Goal: Task Accomplishment & Management: Manage account settings

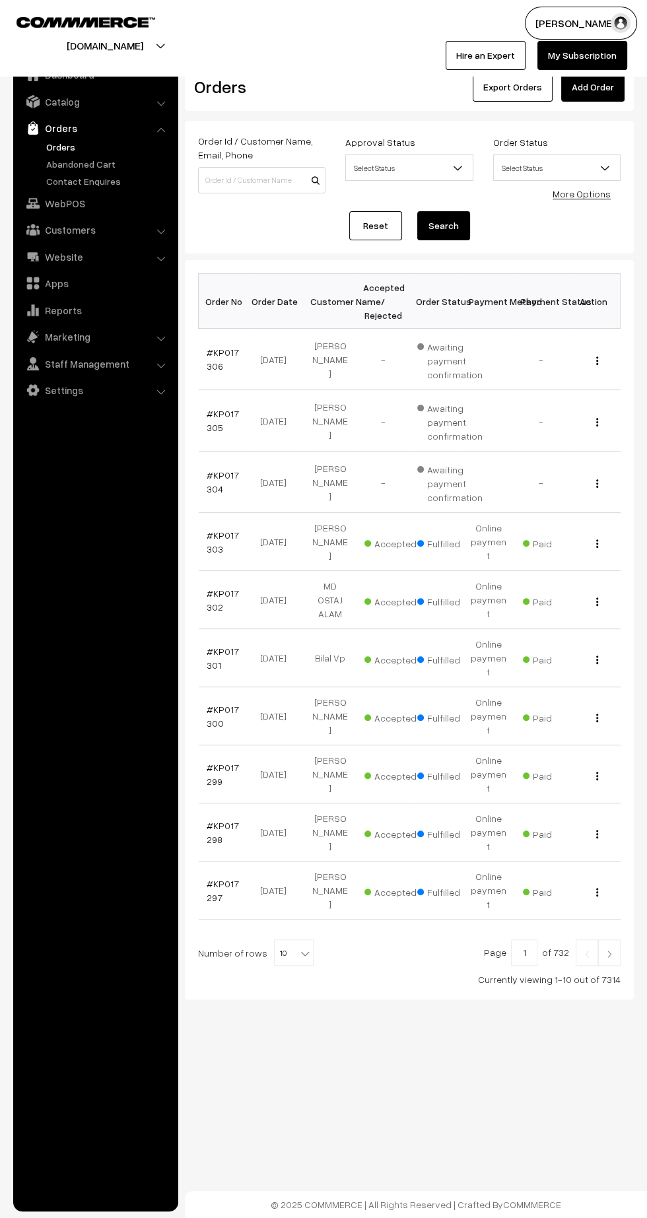
click at [76, 230] on link "Customers" at bounding box center [94, 230] width 157 height 24
click at [77, 200] on link "Customers" at bounding box center [108, 200] width 131 height 14
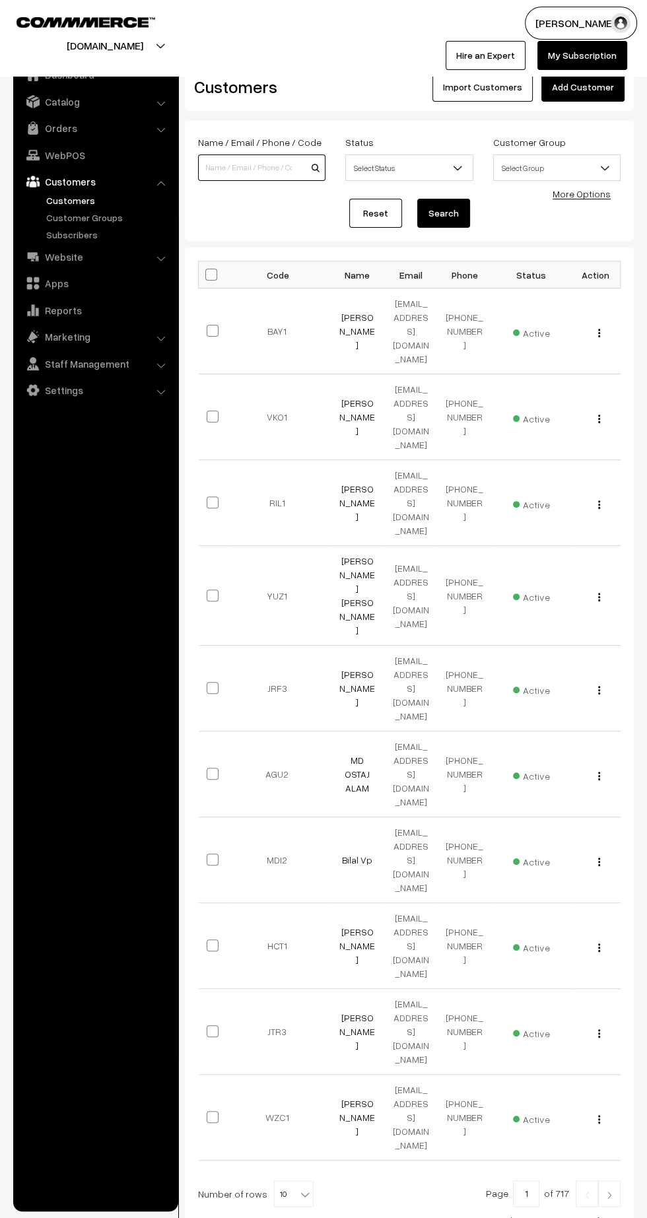
click at [240, 170] on input at bounding box center [261, 167] width 127 height 26
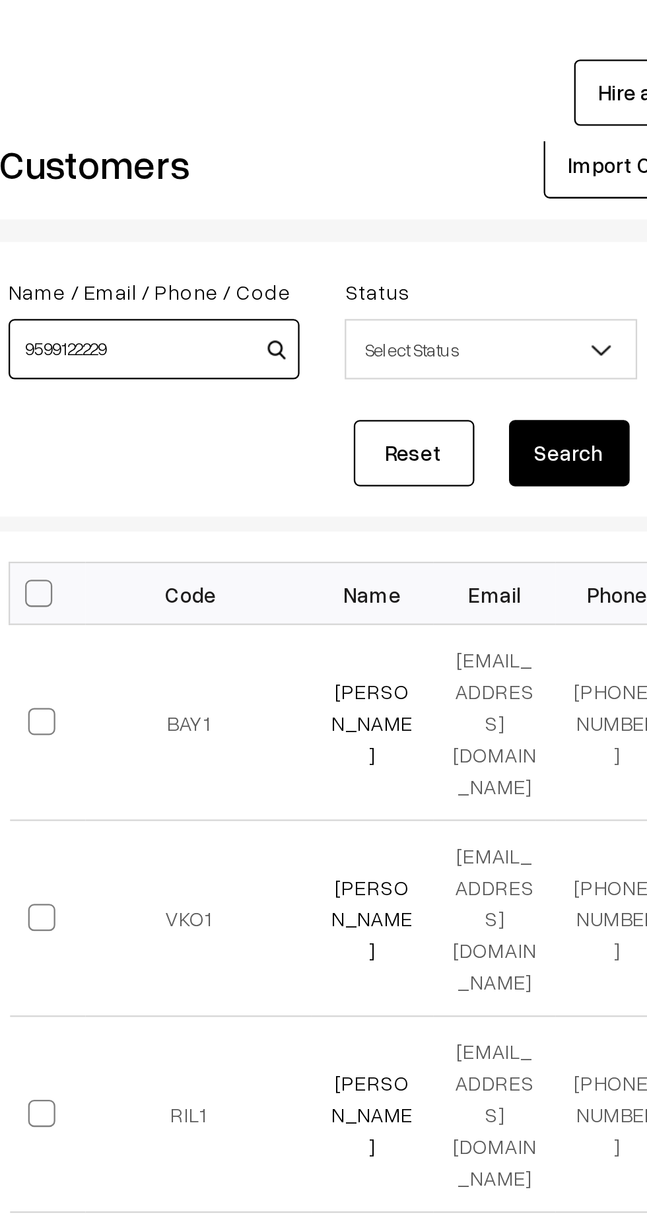
type input "9599122229"
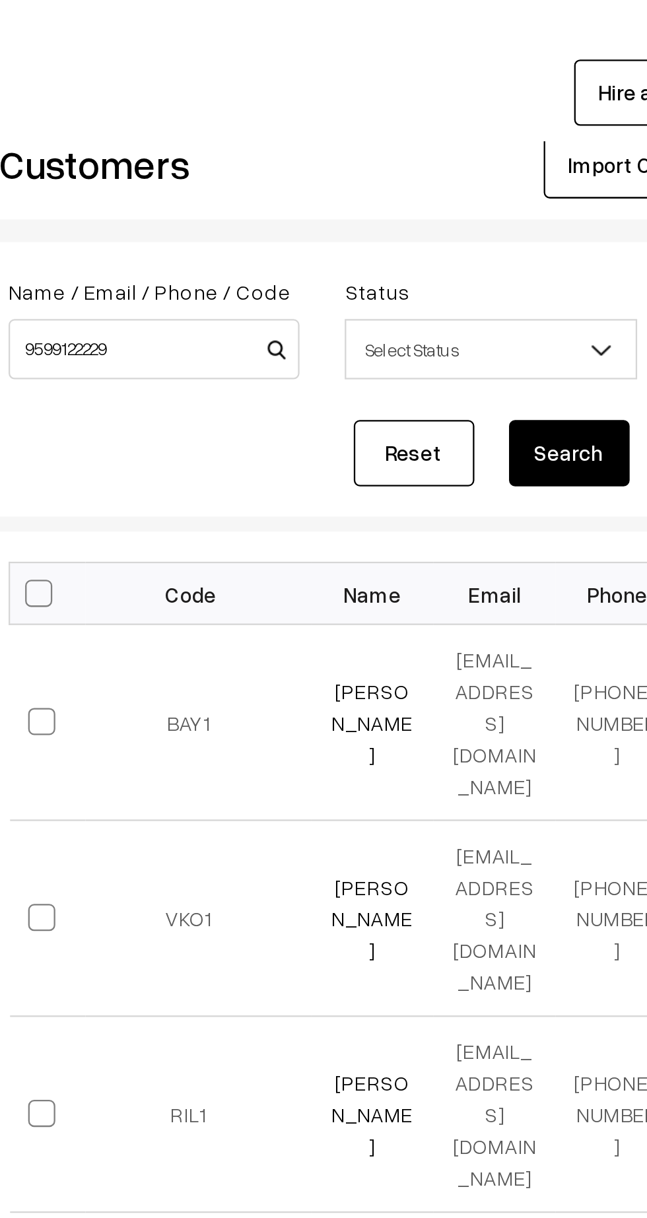
click at [444, 212] on button "Search" at bounding box center [443, 213] width 53 height 29
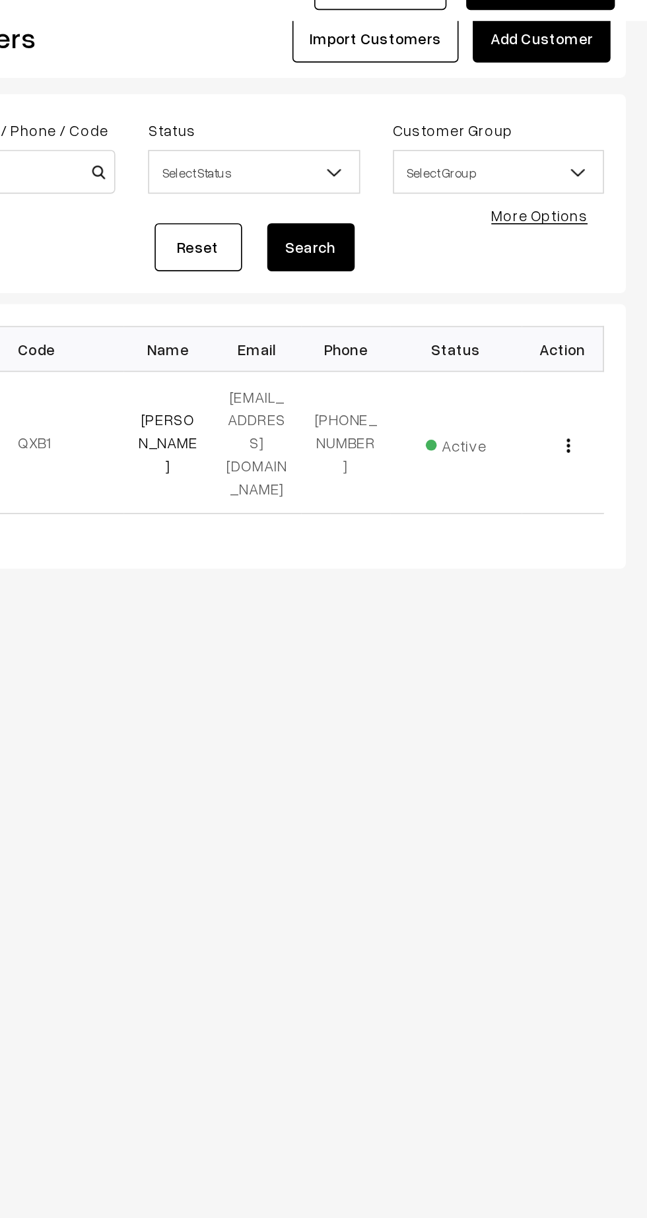
click at [362, 321] on link "Saif Ashrafi" at bounding box center [357, 330] width 36 height 39
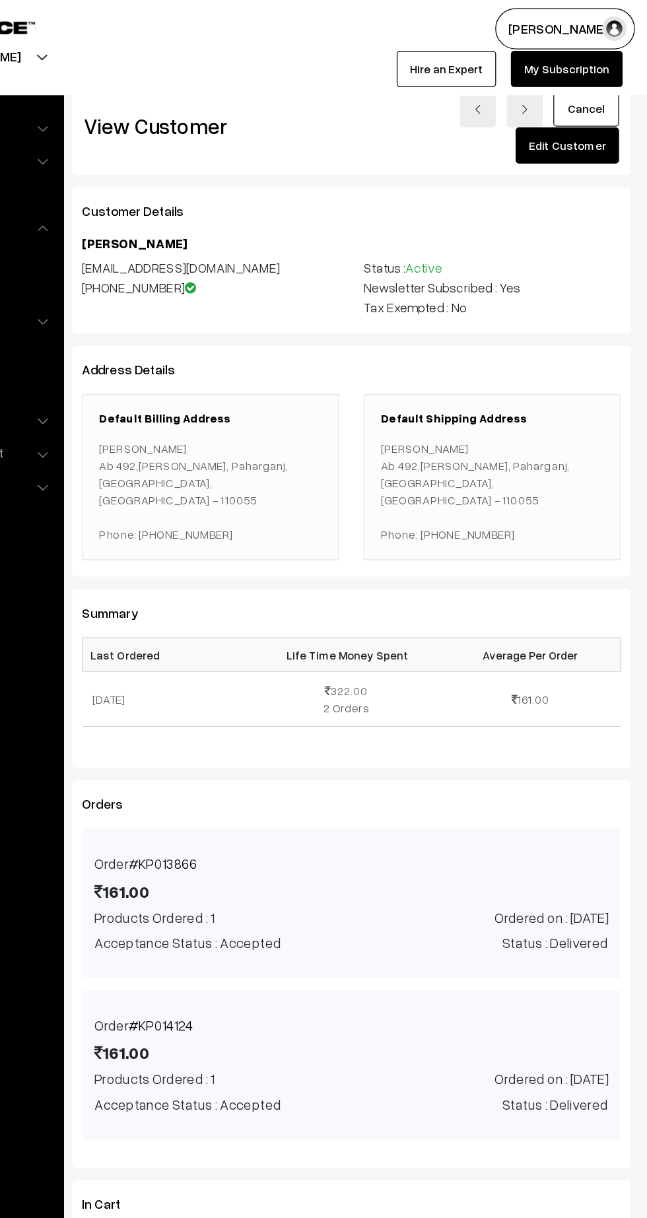
scroll to position [1, 0]
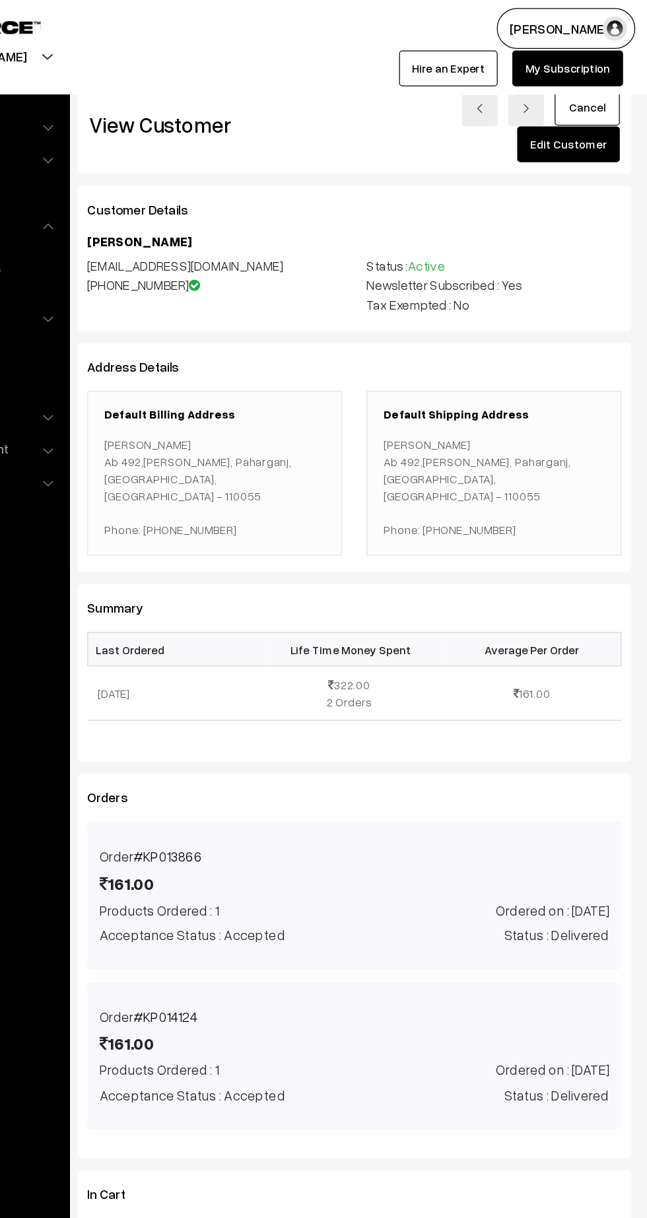
click at [589, 117] on link "Edit Customer" at bounding box center [582, 116] width 83 height 29
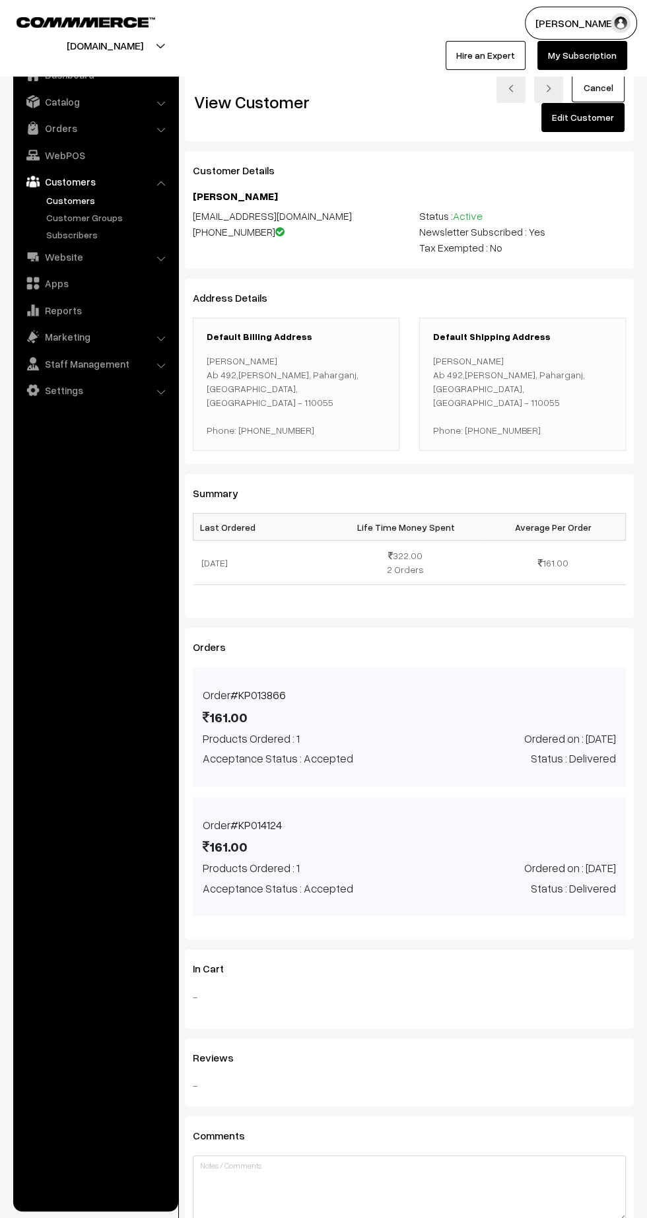
click at [61, 127] on link "Orders" at bounding box center [94, 128] width 157 height 24
click at [61, 147] on link "Orders" at bounding box center [108, 147] width 131 height 14
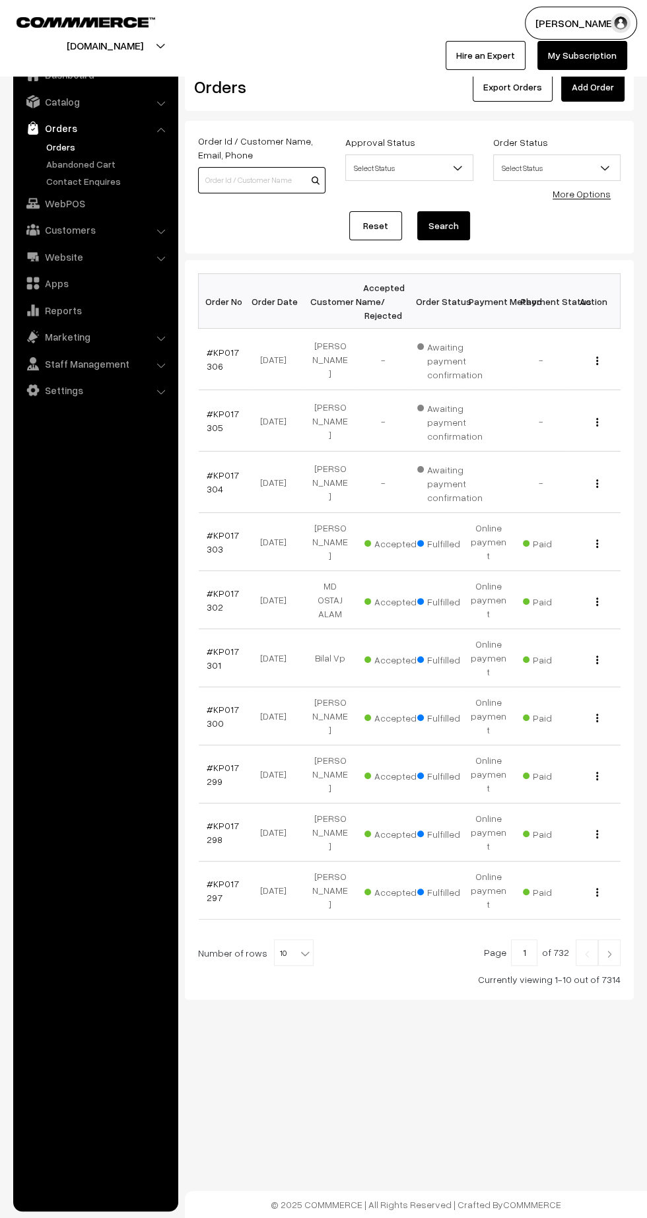
click at [246, 180] on input at bounding box center [261, 180] width 127 height 26
click at [598, 86] on link "Add Order" at bounding box center [592, 87] width 63 height 29
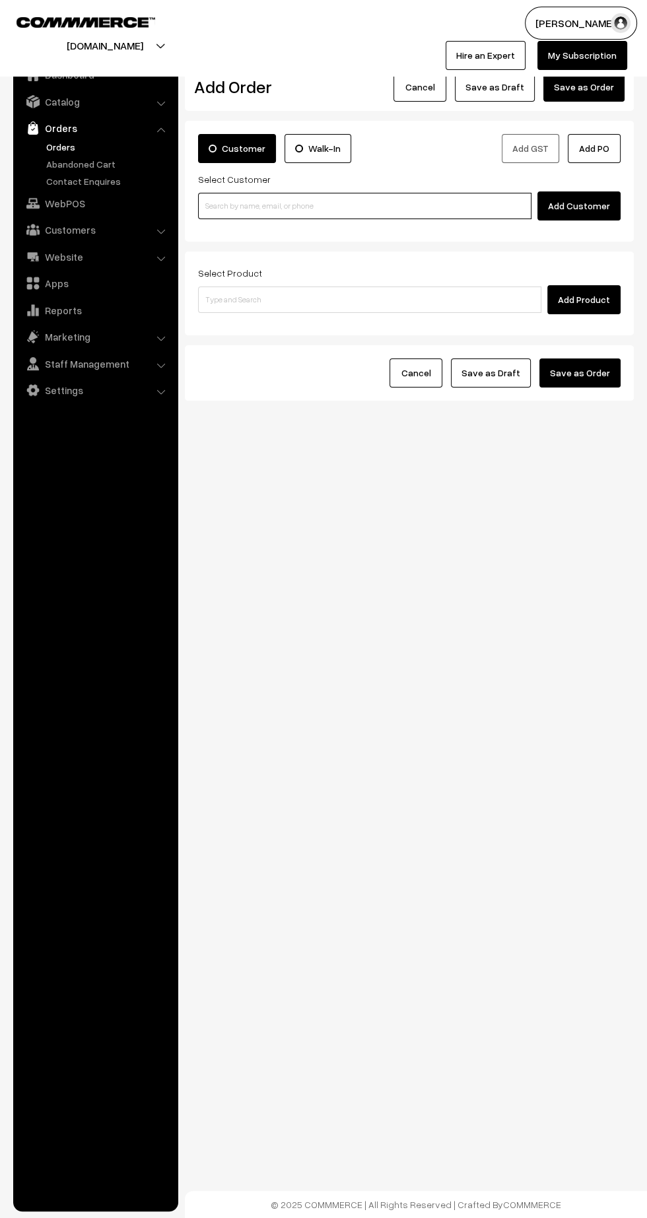
click at [286, 195] on input at bounding box center [364, 206] width 333 height 26
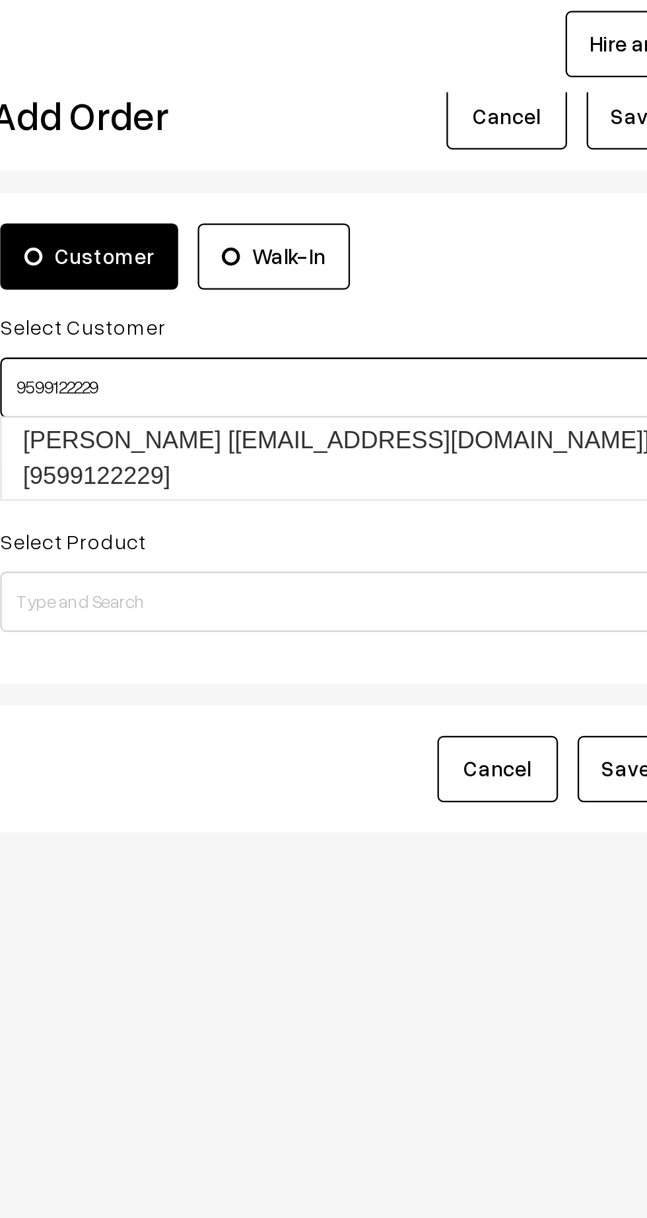
click at [341, 224] on link "Saif Ashrafi [saifashrafi73@gmail.com] [9599122229]" at bounding box center [367, 237] width 337 height 36
type input "9599122229"
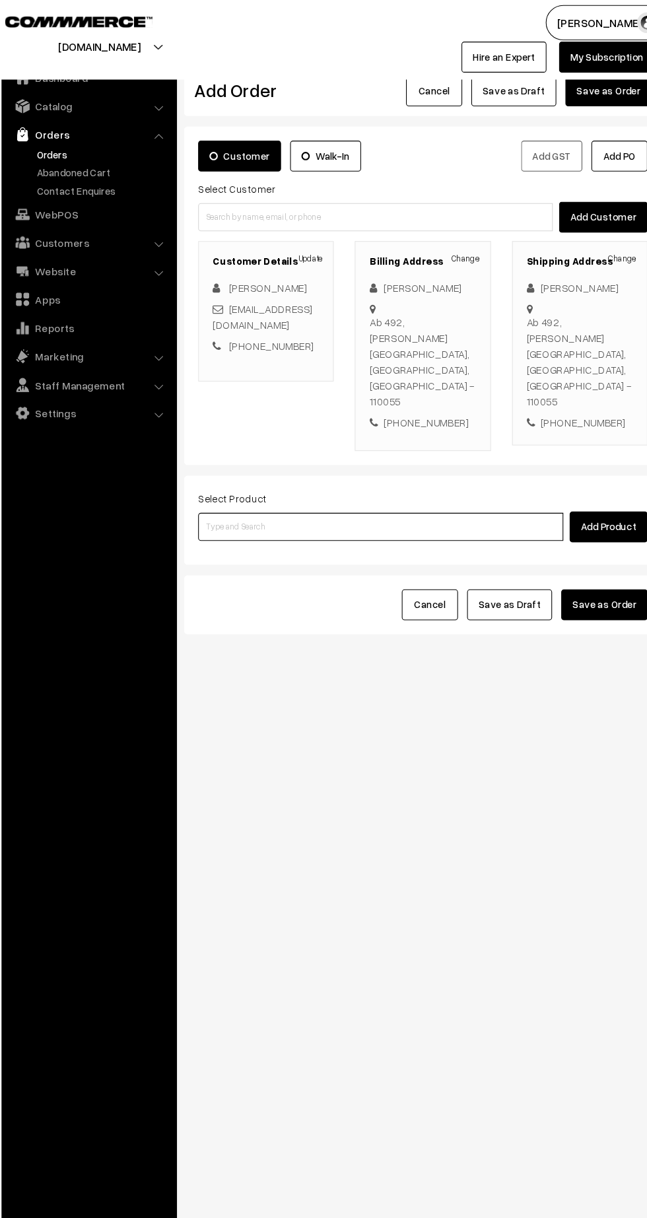
click at [330, 484] on input at bounding box center [369, 497] width 343 height 26
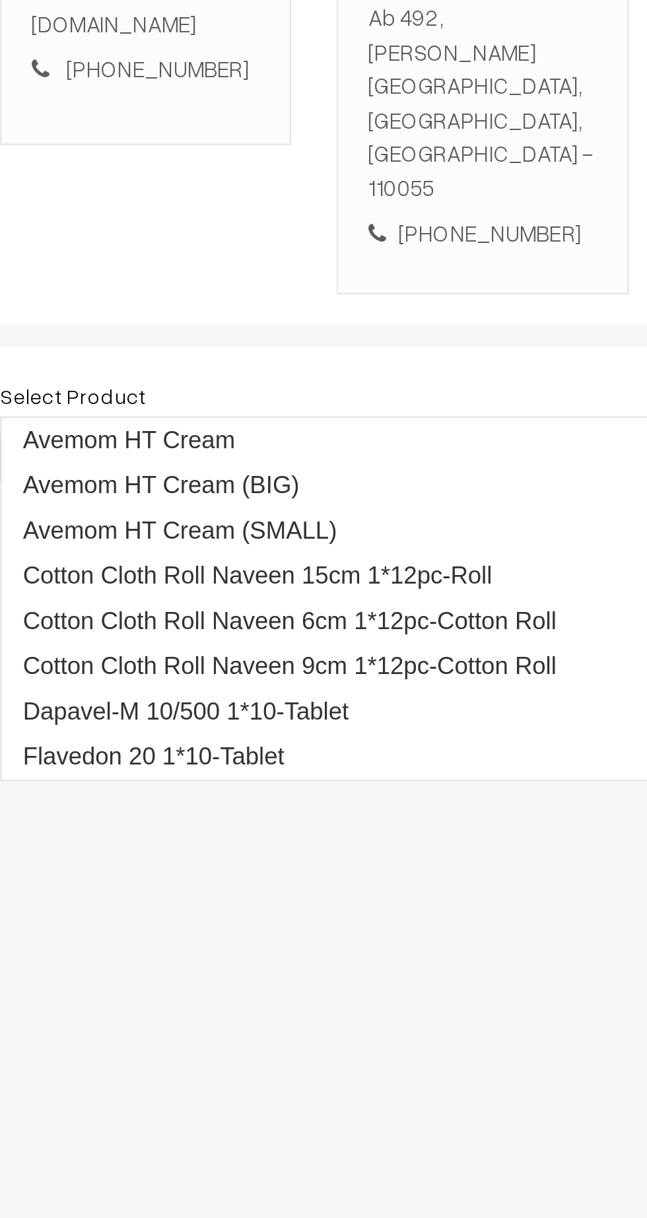
type input "Avemom"
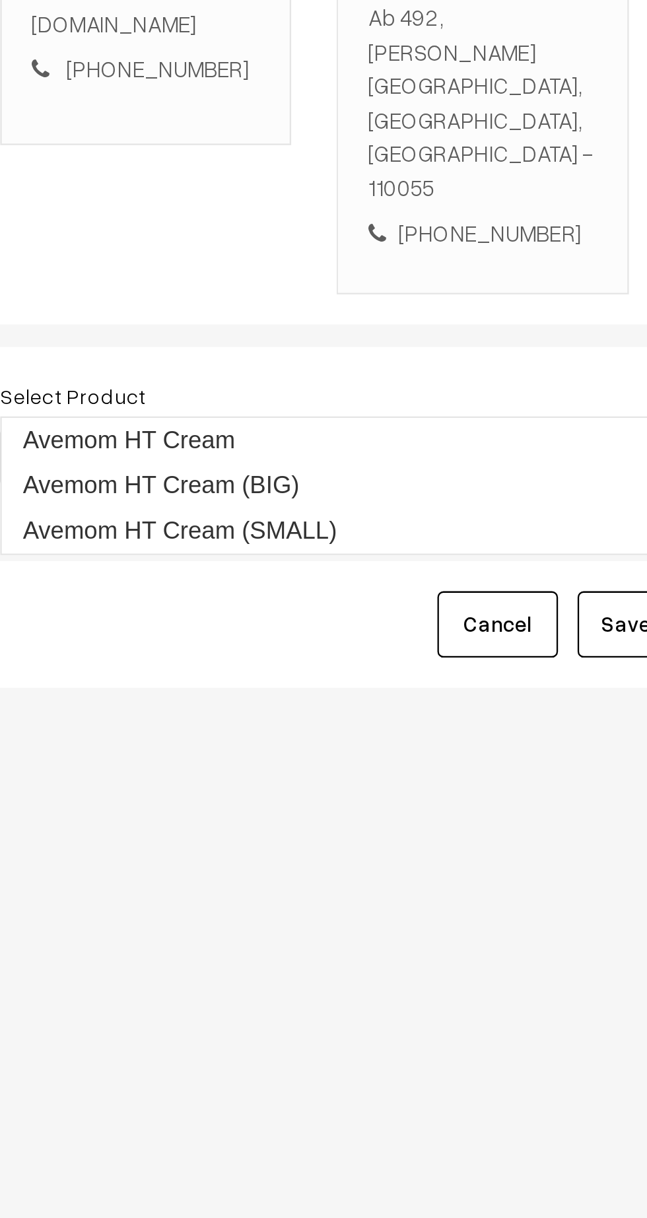
click at [348, 504] on link "Avemom HT Cream (BIG)" at bounding box center [371, 510] width 344 height 20
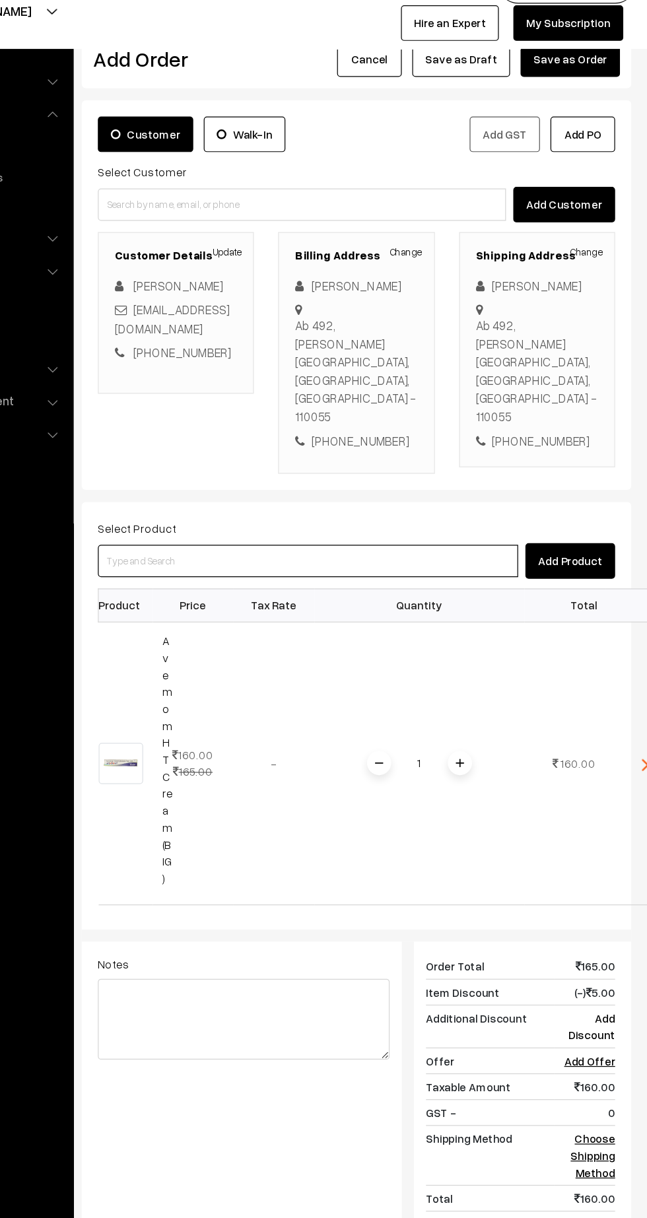
scroll to position [3, 0]
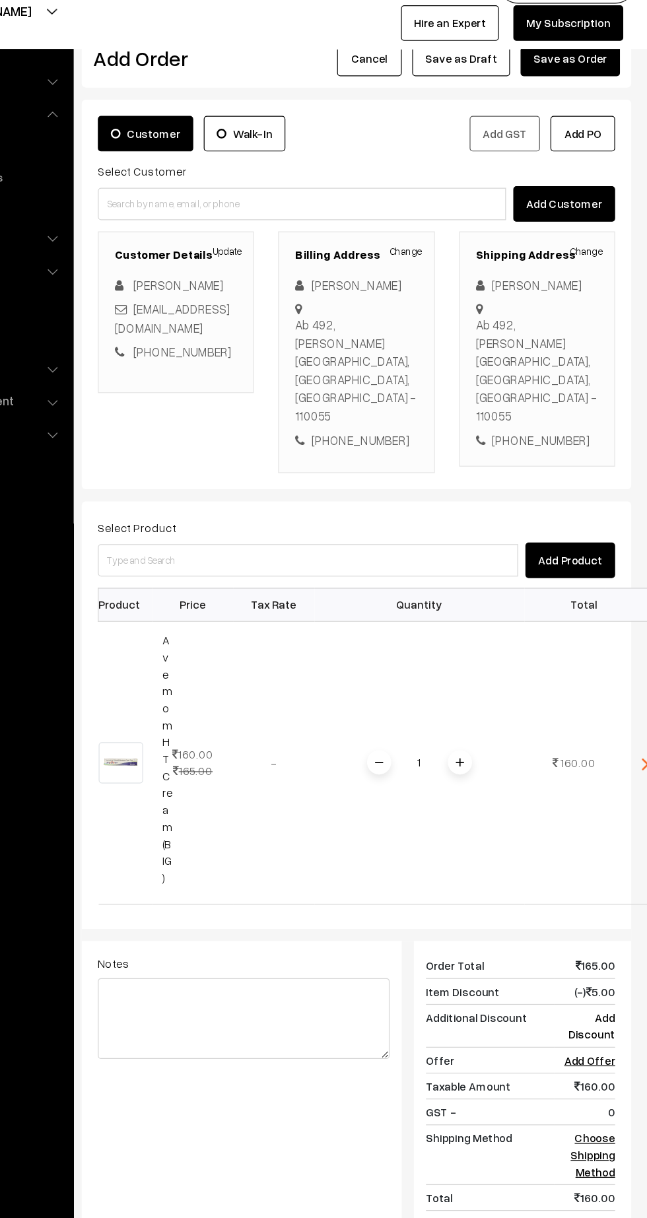
click at [490, 649] on span at bounding box center [494, 659] width 20 height 20
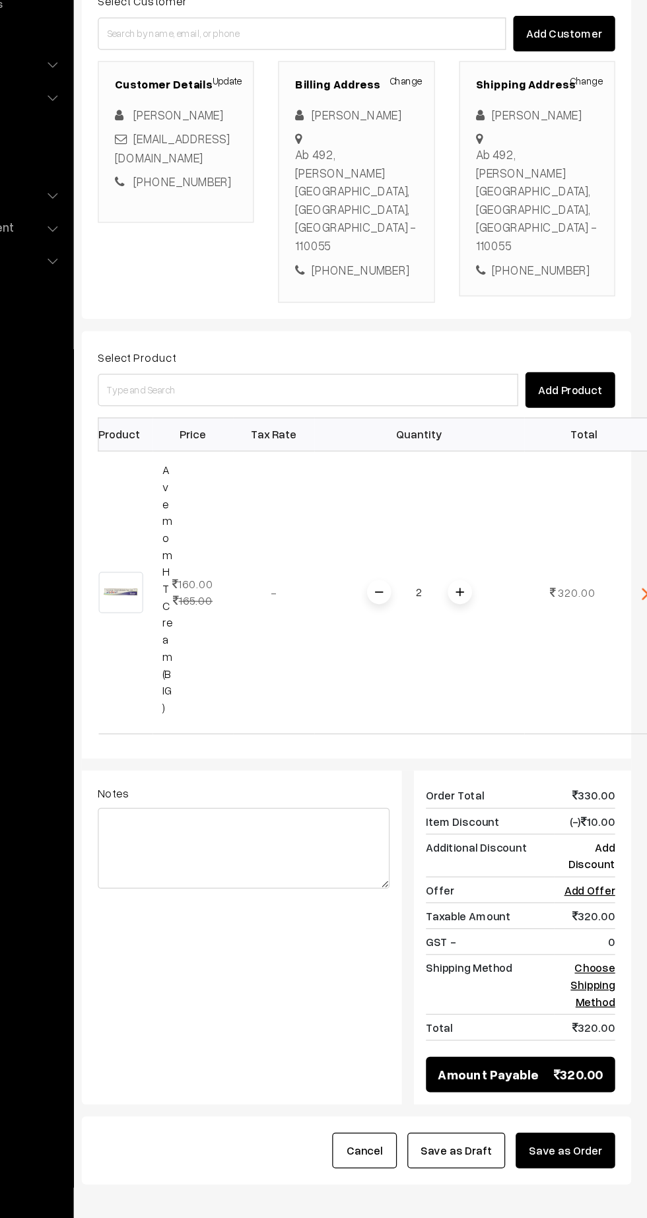
click at [601, 968] on link "Choose Shipping Method" at bounding box center [602, 982] width 36 height 39
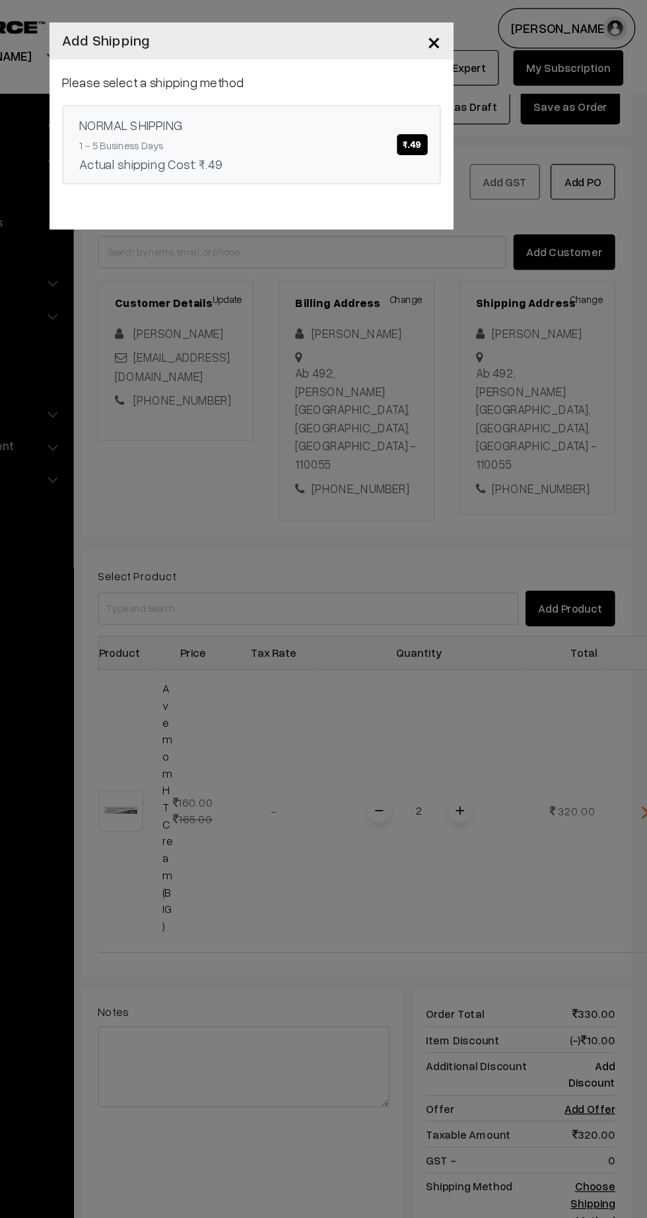
click at [401, 102] on div "NORMAL SHIPPING ₹.49" at bounding box center [323, 102] width 281 height 16
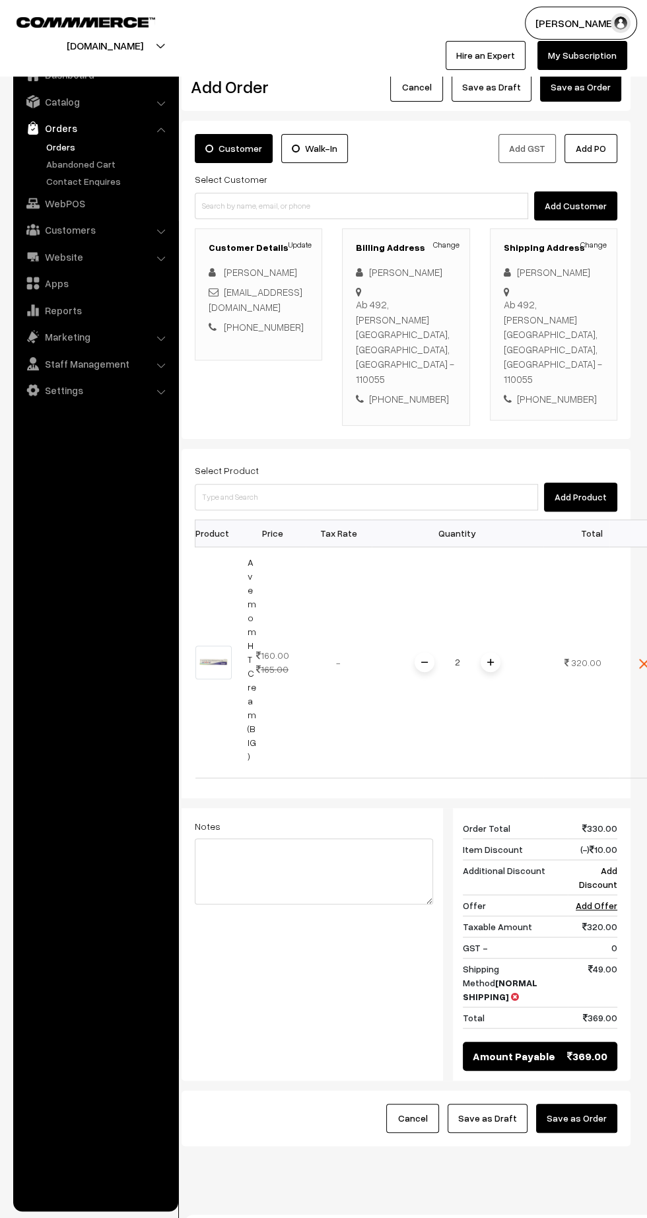
scroll to position [0, 5]
click at [600, 1103] on button "Save as Order" at bounding box center [575, 1117] width 81 height 29
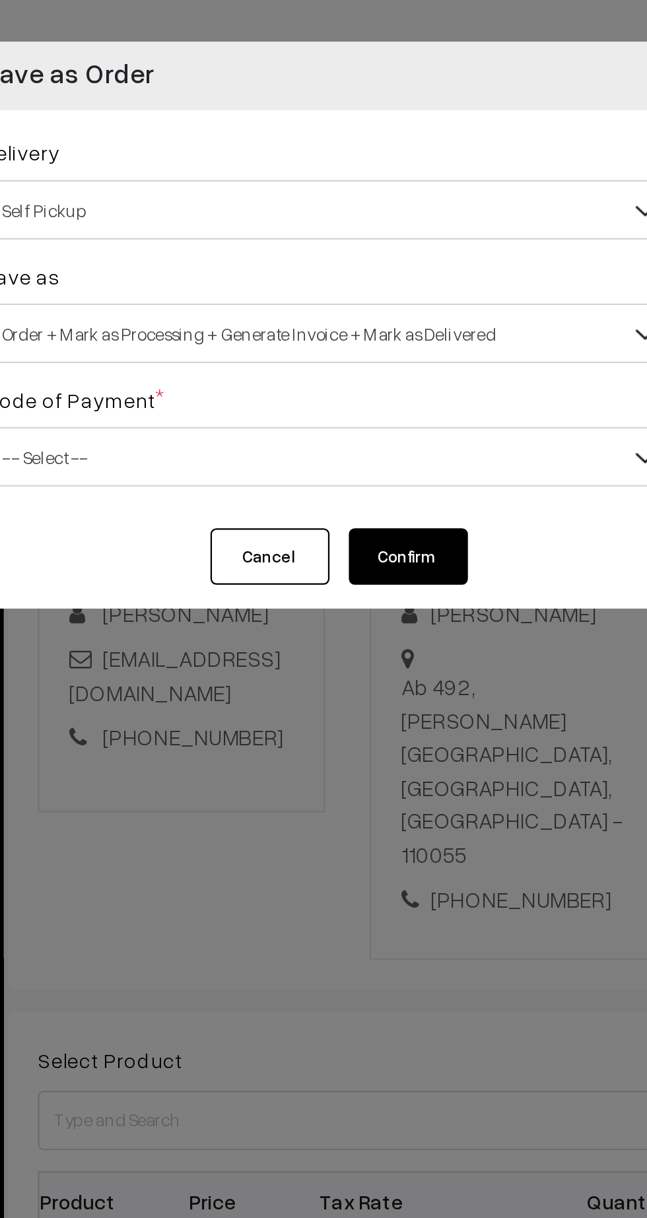
click at [308, 91] on span "Self Pickup" at bounding box center [324, 93] width 308 height 23
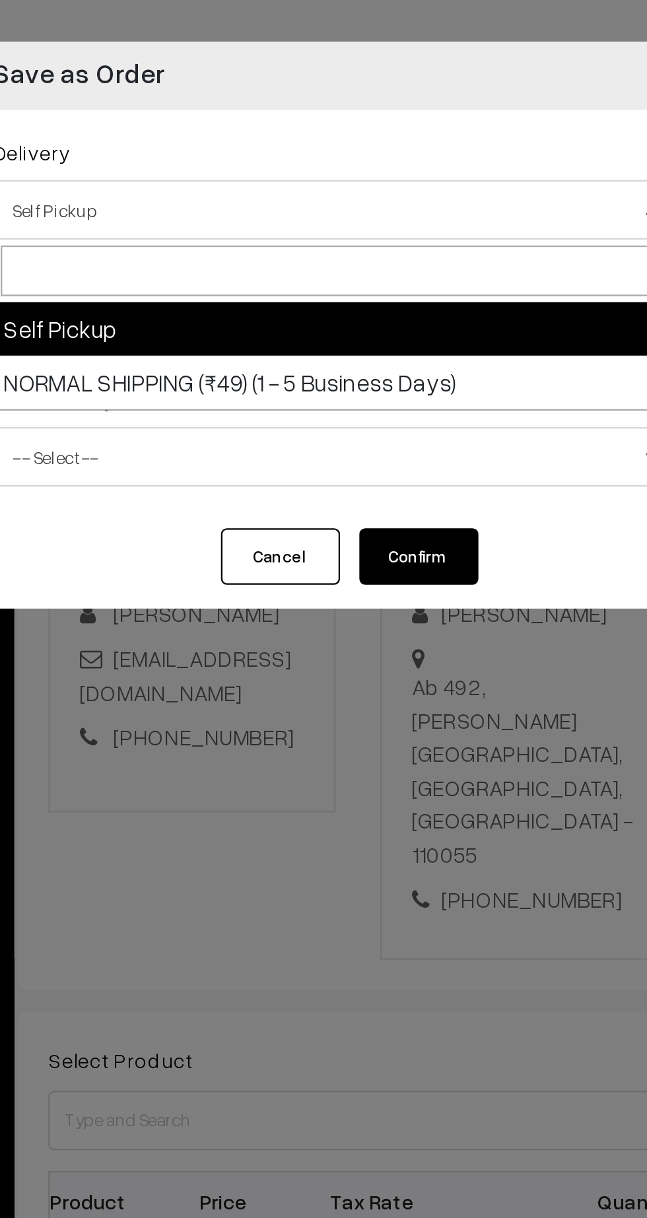
select select "EX1"
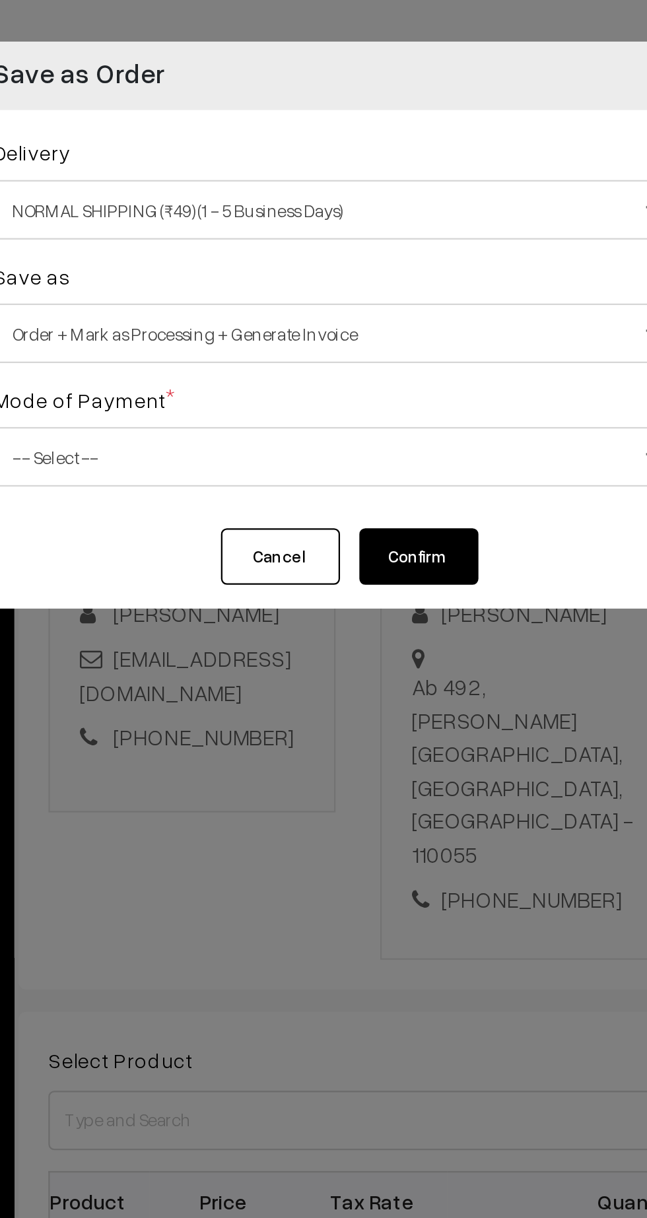
click at [286, 153] on span "Order + Mark as Processing + Generate Invoice" at bounding box center [324, 148] width 308 height 23
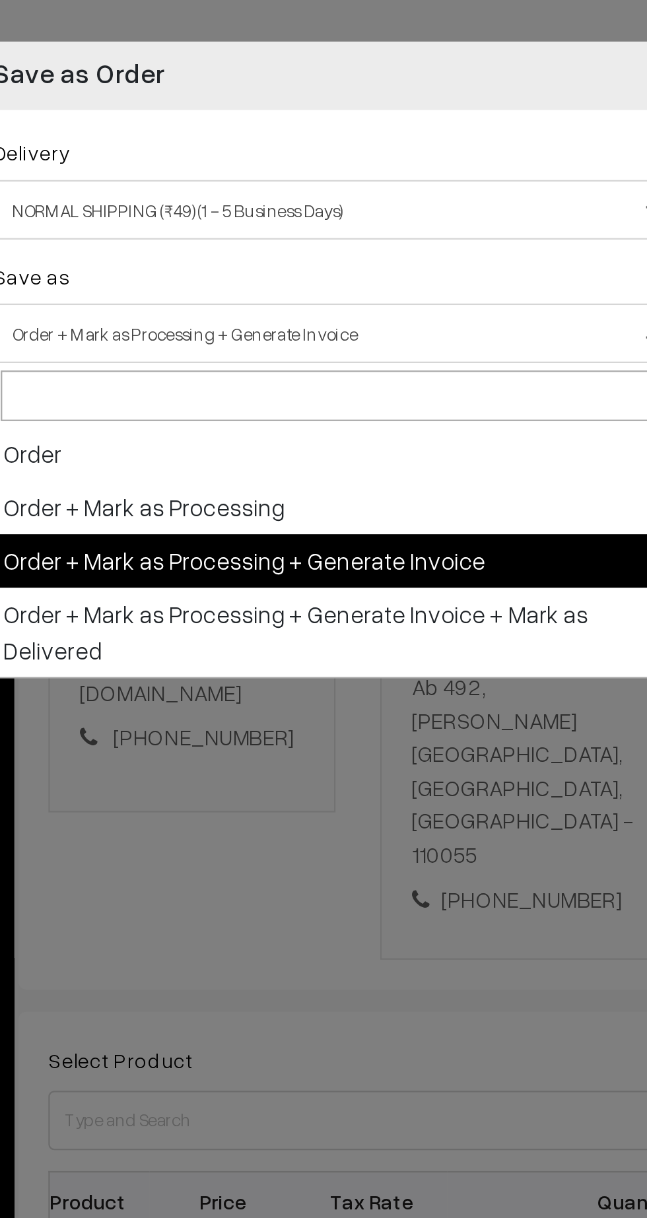
select select "1"
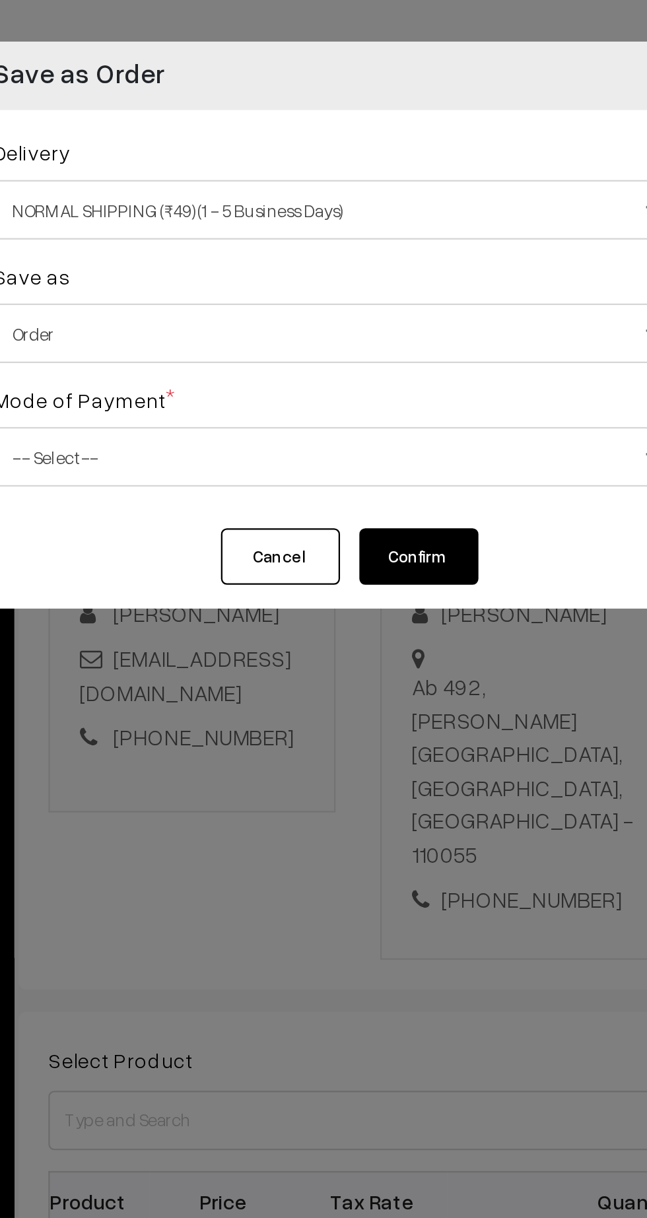
click at [300, 214] on span "-- Select --" at bounding box center [324, 202] width 308 height 23
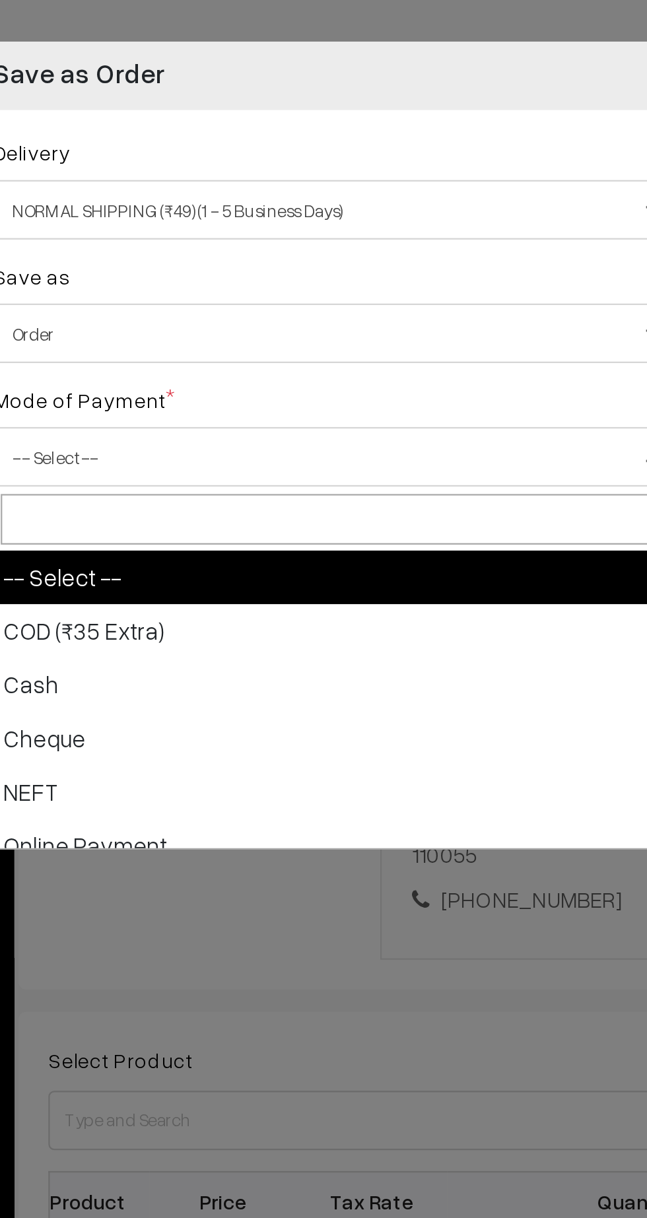
scroll to position [58, 0]
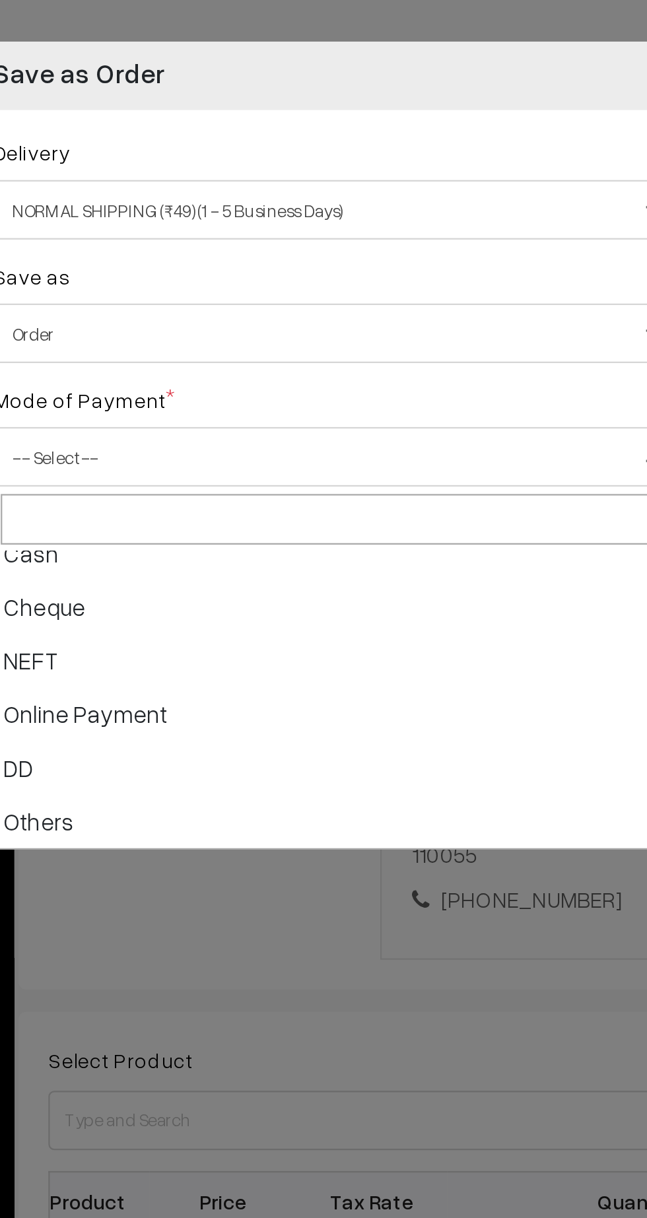
select select "5"
checkbox input "true"
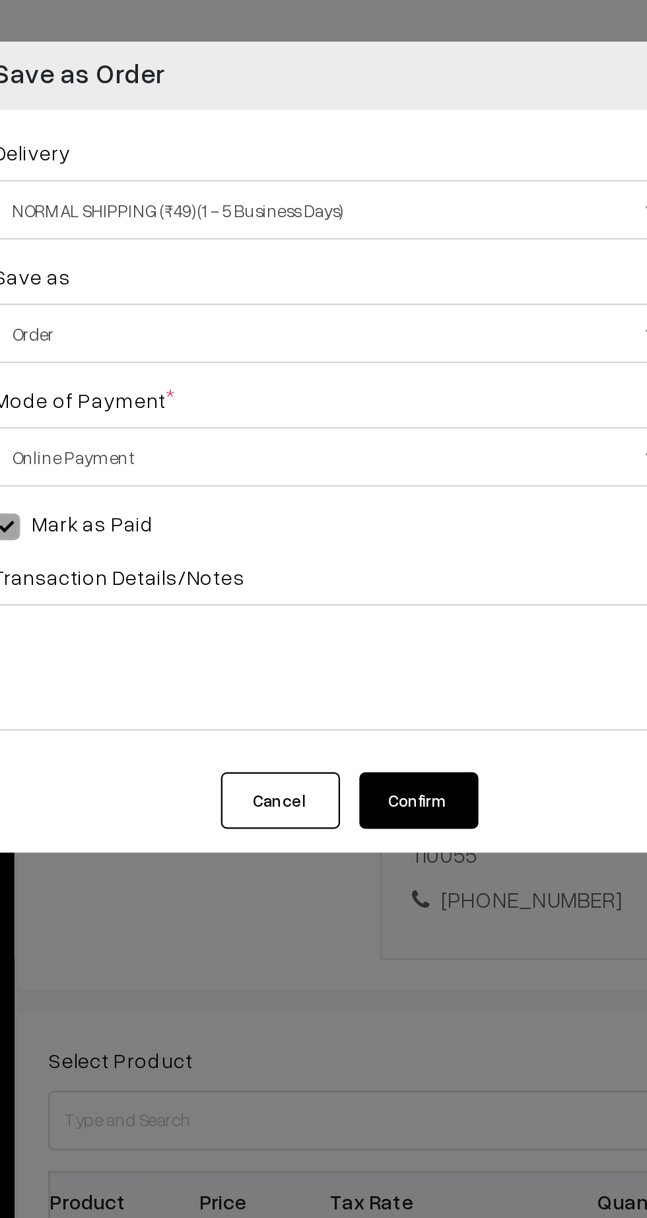
click at [364, 359] on button "Confirm" at bounding box center [357, 355] width 53 height 25
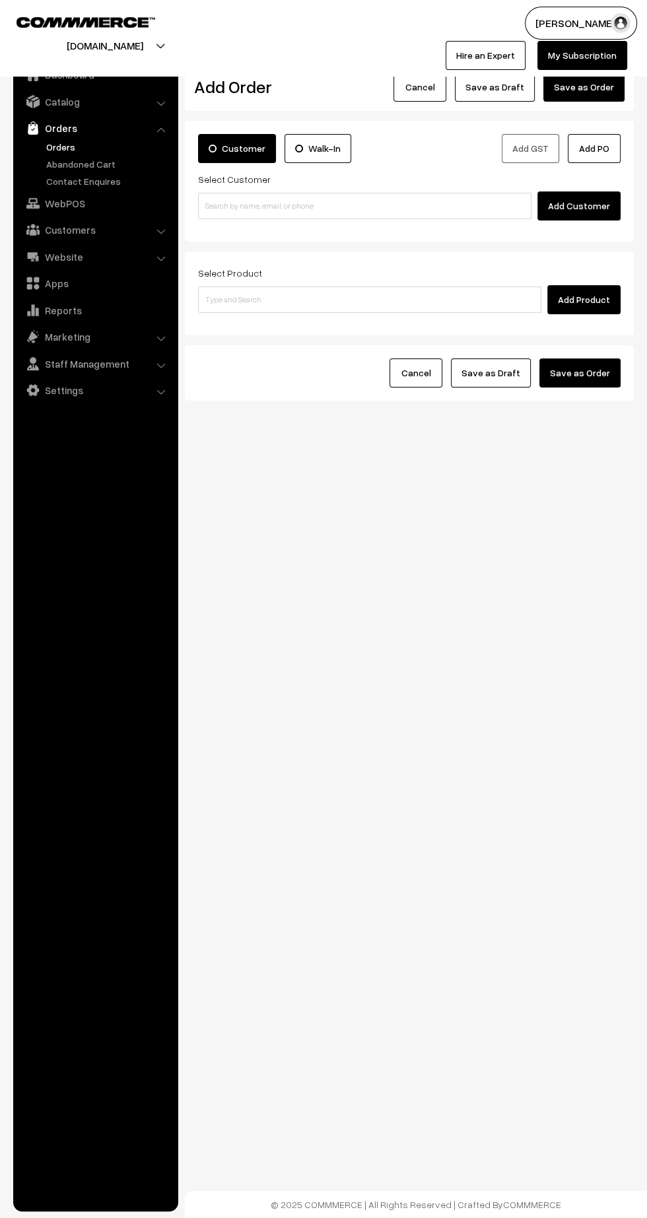
click at [57, 148] on link "Orders" at bounding box center [108, 147] width 131 height 14
